Goal: Transaction & Acquisition: Purchase product/service

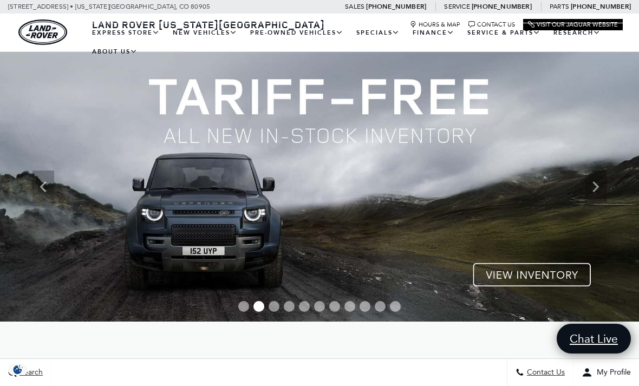
click at [0, 0] on link "View All Pre-Owned Vehicles" at bounding box center [0, 0] width 0 height 0
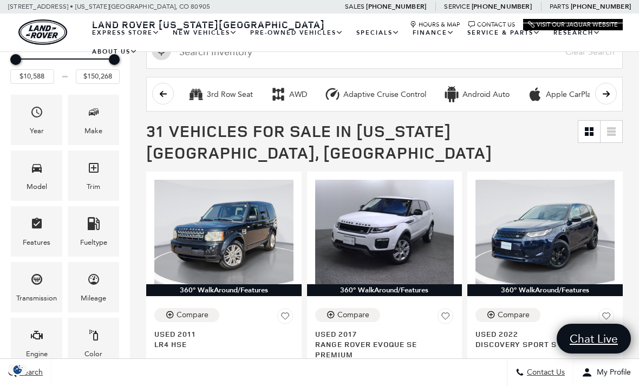
scroll to position [104, 0]
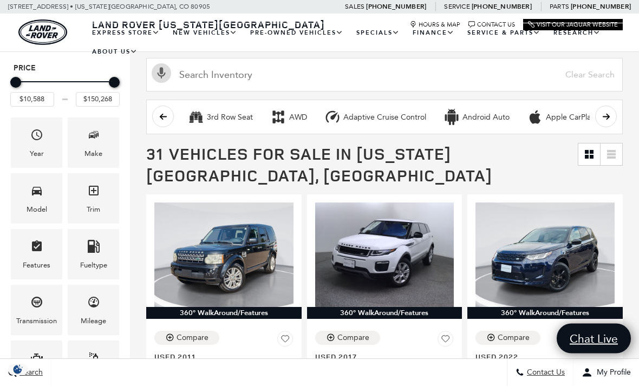
click at [100, 148] on span "Make" at bounding box center [93, 137] width 13 height 22
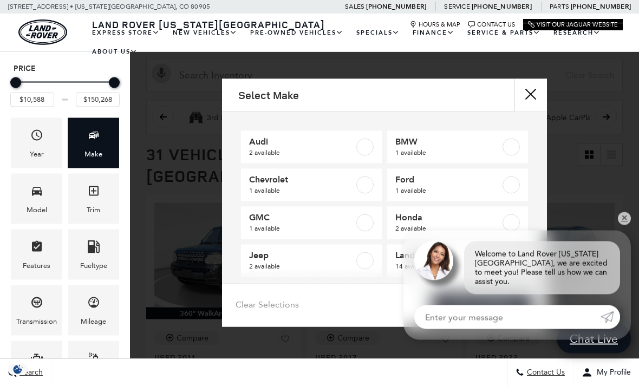
scroll to position [104, 0]
click at [510, 265] on label at bounding box center [510, 260] width 17 height 17
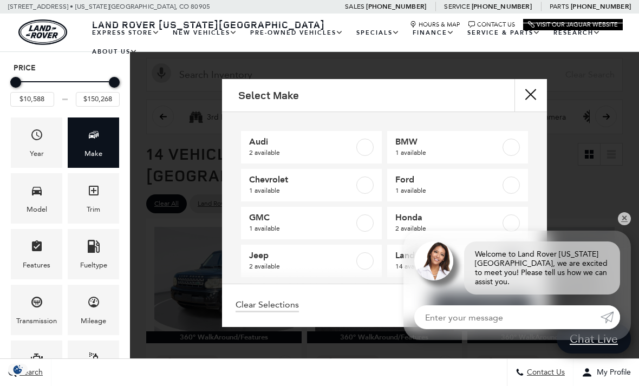
checkbox input "true"
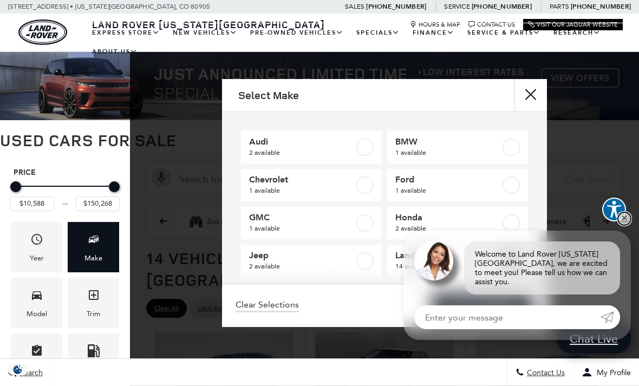
click at [621, 225] on link "✕" at bounding box center [624, 218] width 13 height 13
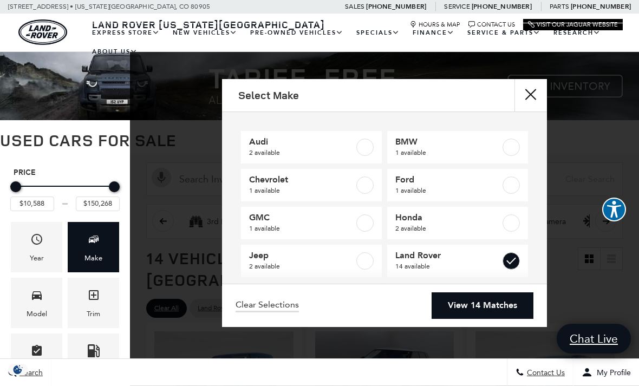
click at [501, 319] on link "View 14 Matches" at bounding box center [482, 305] width 102 height 27
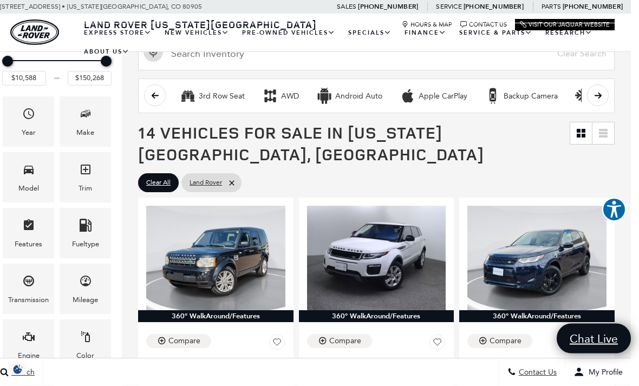
scroll to position [179, 8]
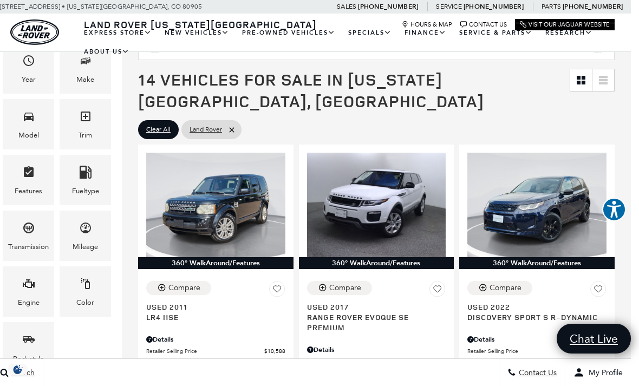
click at [22, 123] on icon "Model" at bounding box center [28, 116] width 13 height 13
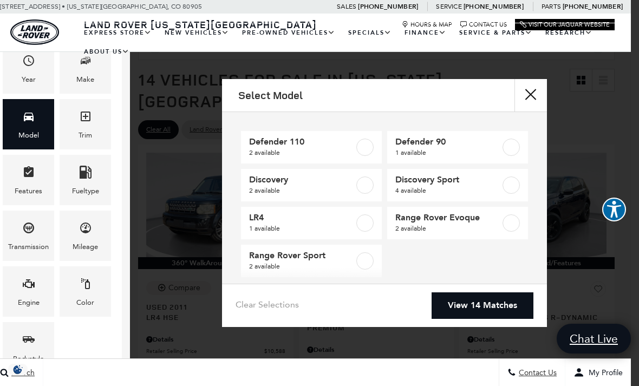
click at [357, 186] on label at bounding box center [364, 184] width 17 height 17
type input "$43,802"
type input "$55,322"
checkbox input "true"
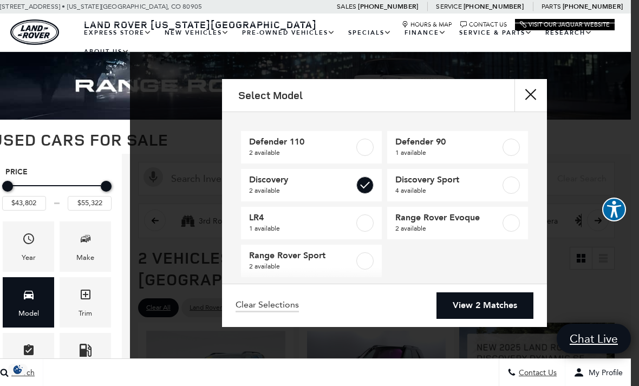
click at [507, 313] on link "View 2 Matches" at bounding box center [484, 305] width 97 height 27
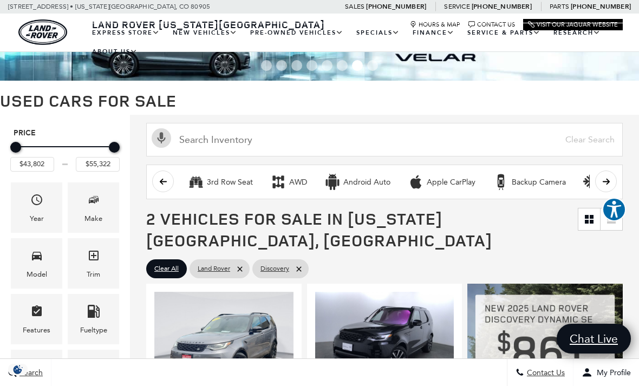
scroll to position [0, 0]
